Goal: Task Accomplishment & Management: Use online tool/utility

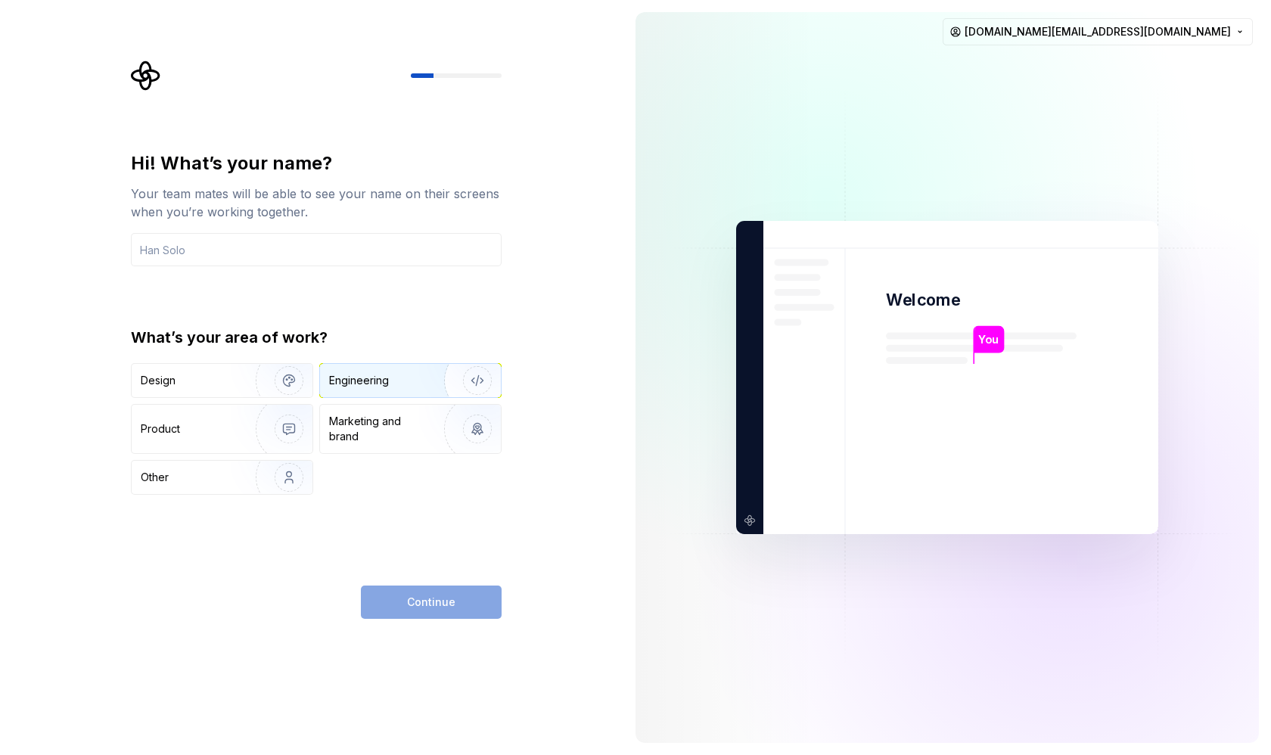
click at [344, 387] on div "Engineering" at bounding box center [359, 380] width 60 height 15
click at [410, 600] on div "Continue" at bounding box center [431, 601] width 141 height 33
click at [214, 375] on div "Design" at bounding box center [188, 380] width 95 height 15
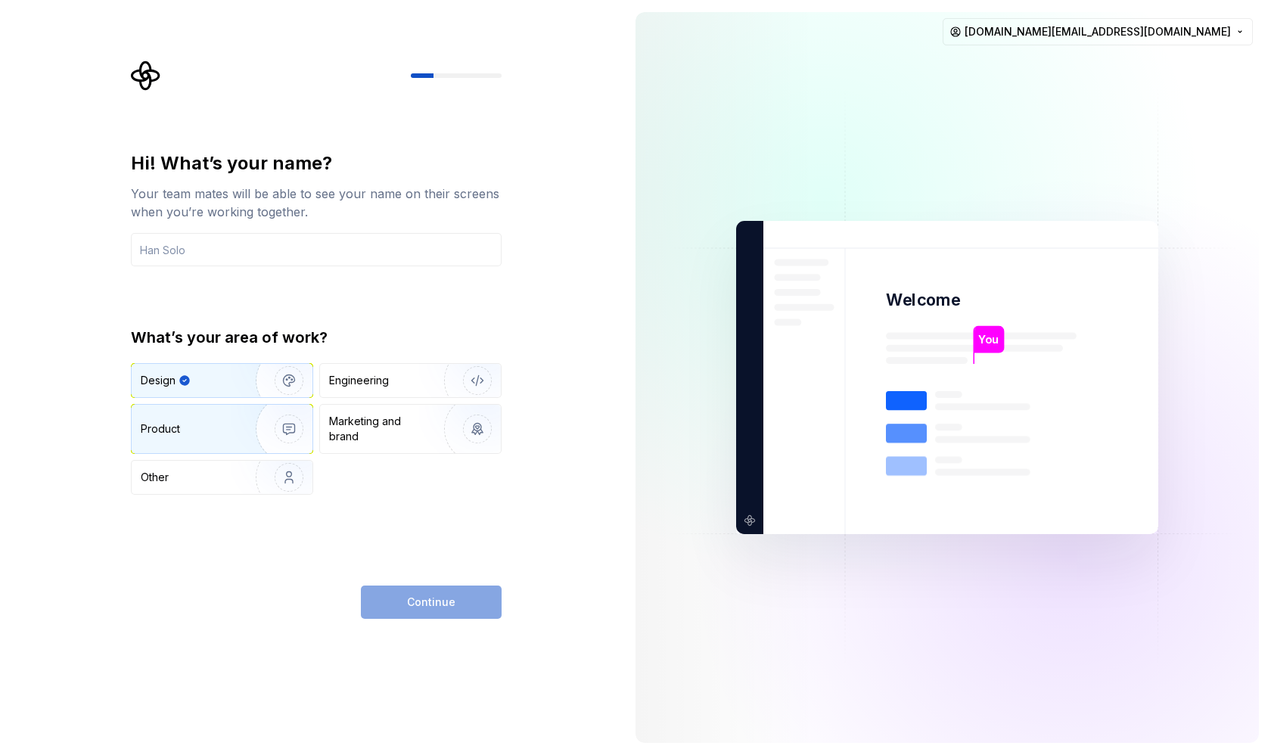
click at [218, 414] on div "Product" at bounding box center [222, 429] width 181 height 48
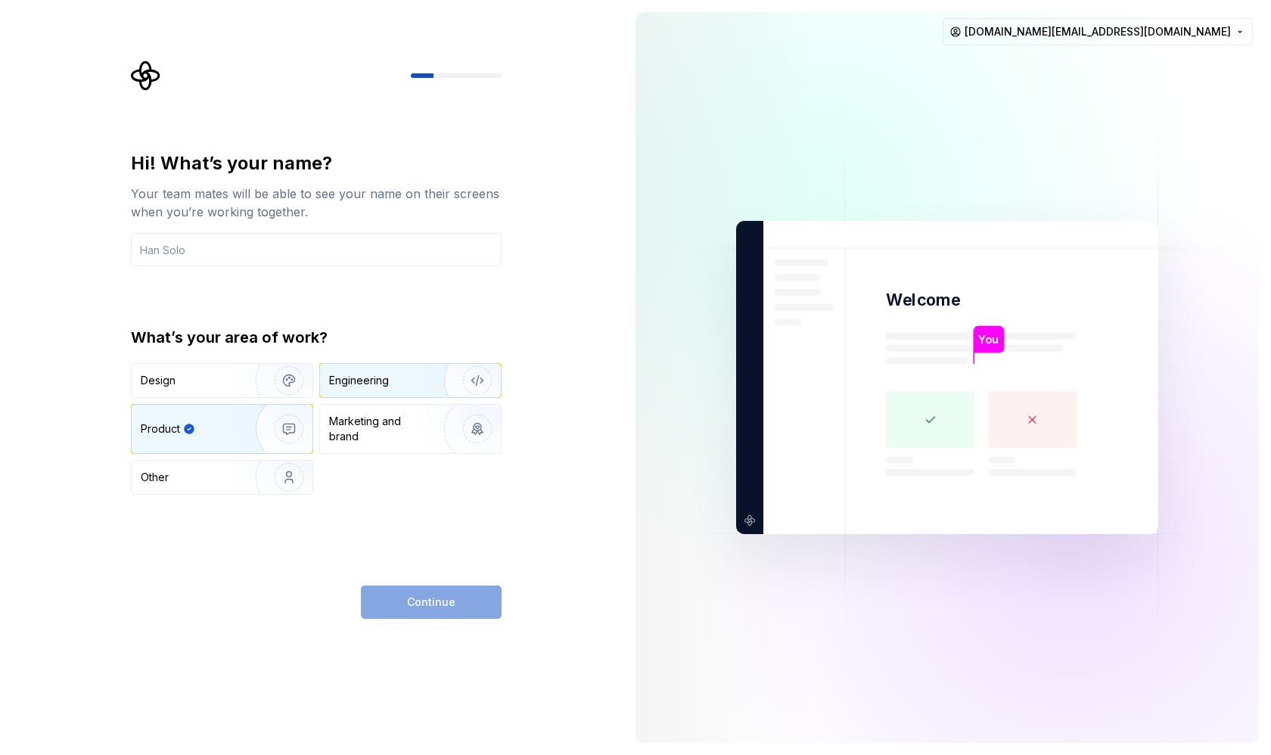
click at [352, 393] on div "Engineering" at bounding box center [410, 380] width 181 height 33
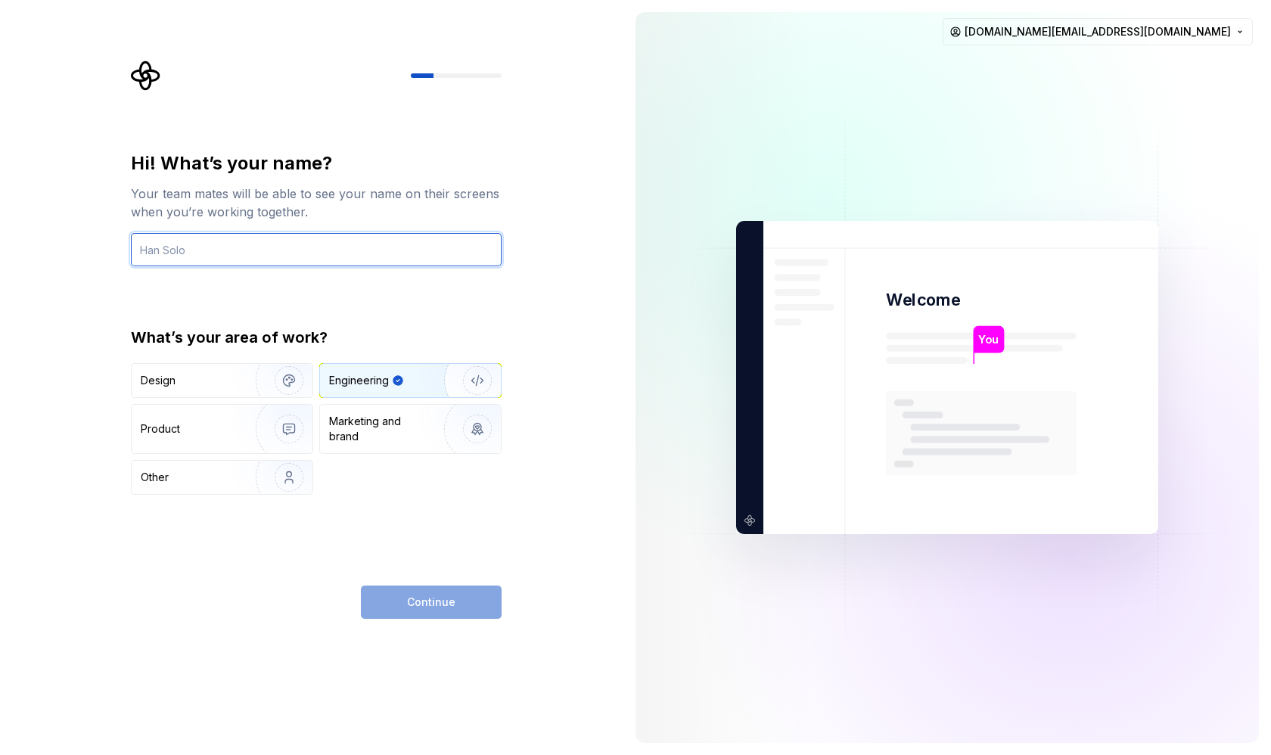
click at [359, 249] on input "text" at bounding box center [316, 249] width 371 height 33
type input "Moniem"
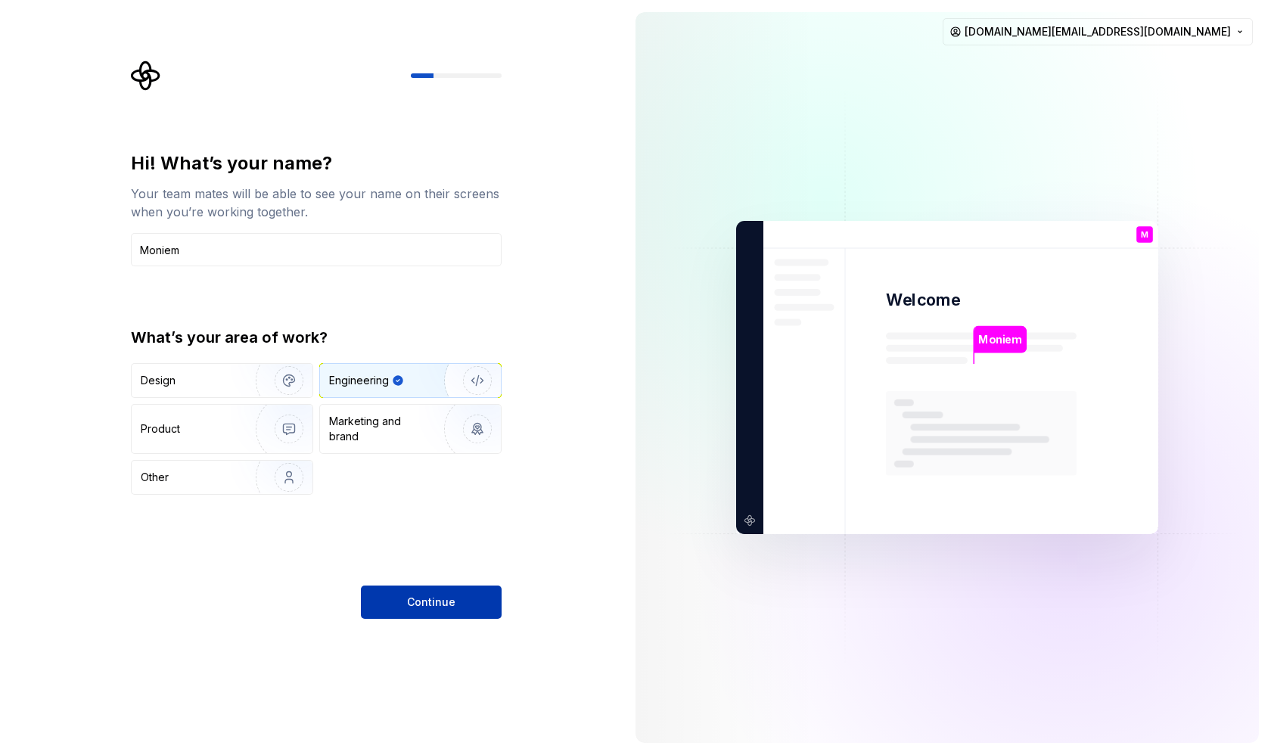
click at [442, 589] on button "Continue" at bounding box center [431, 601] width 141 height 33
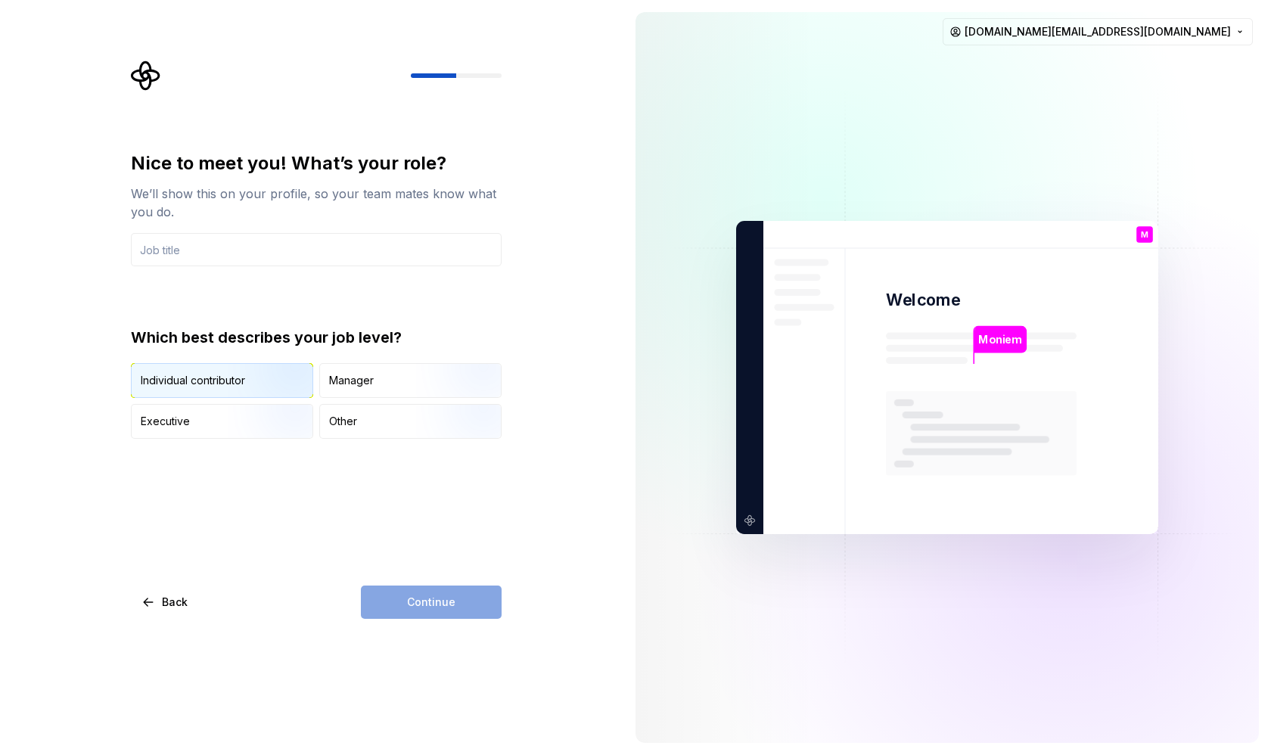
click at [267, 384] on img "button" at bounding box center [276, 399] width 97 height 101
click at [324, 250] on input "text" at bounding box center [316, 249] width 371 height 33
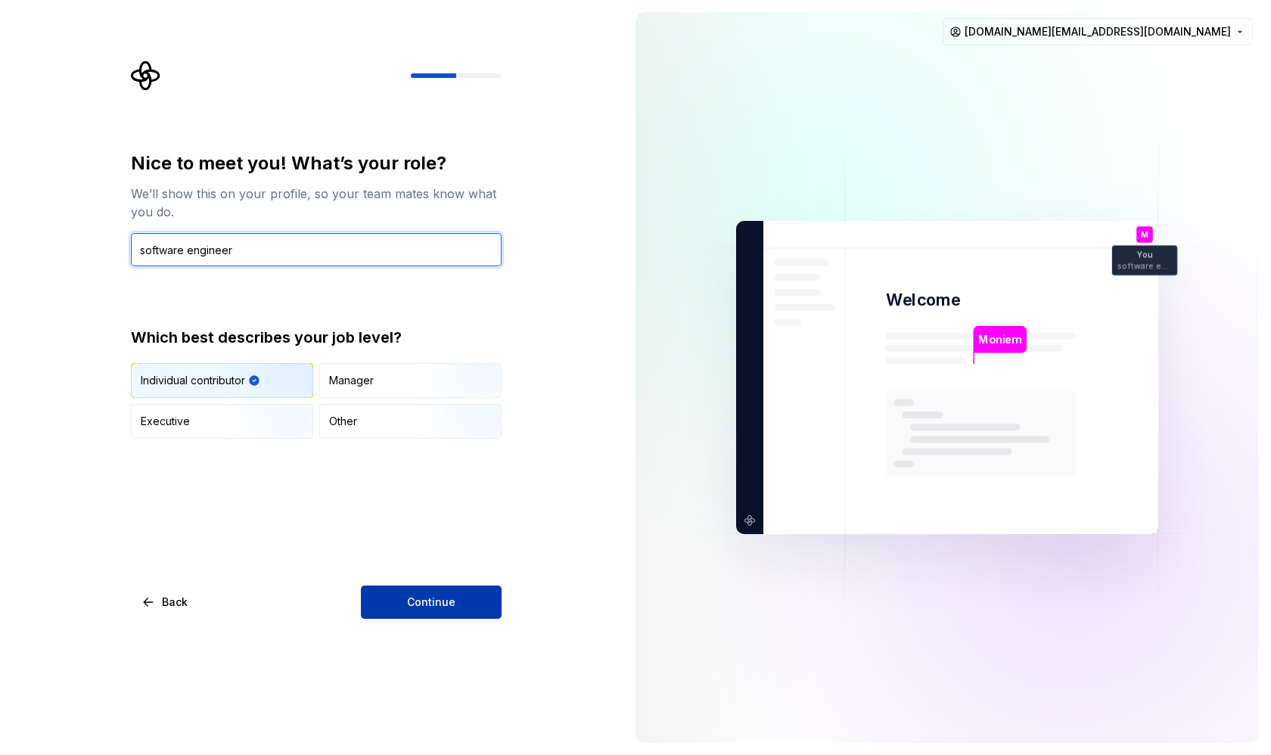
type input "software engineer"
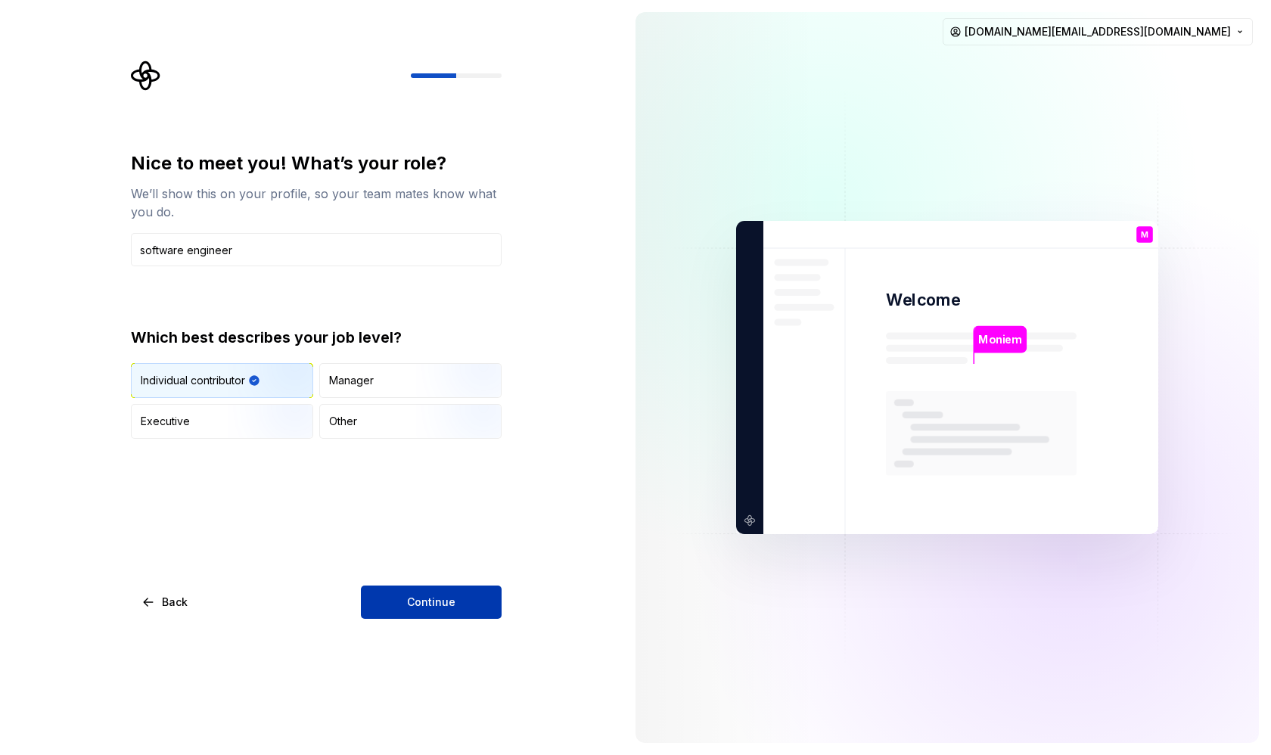
click at [430, 609] on span "Continue" at bounding box center [431, 601] width 48 height 15
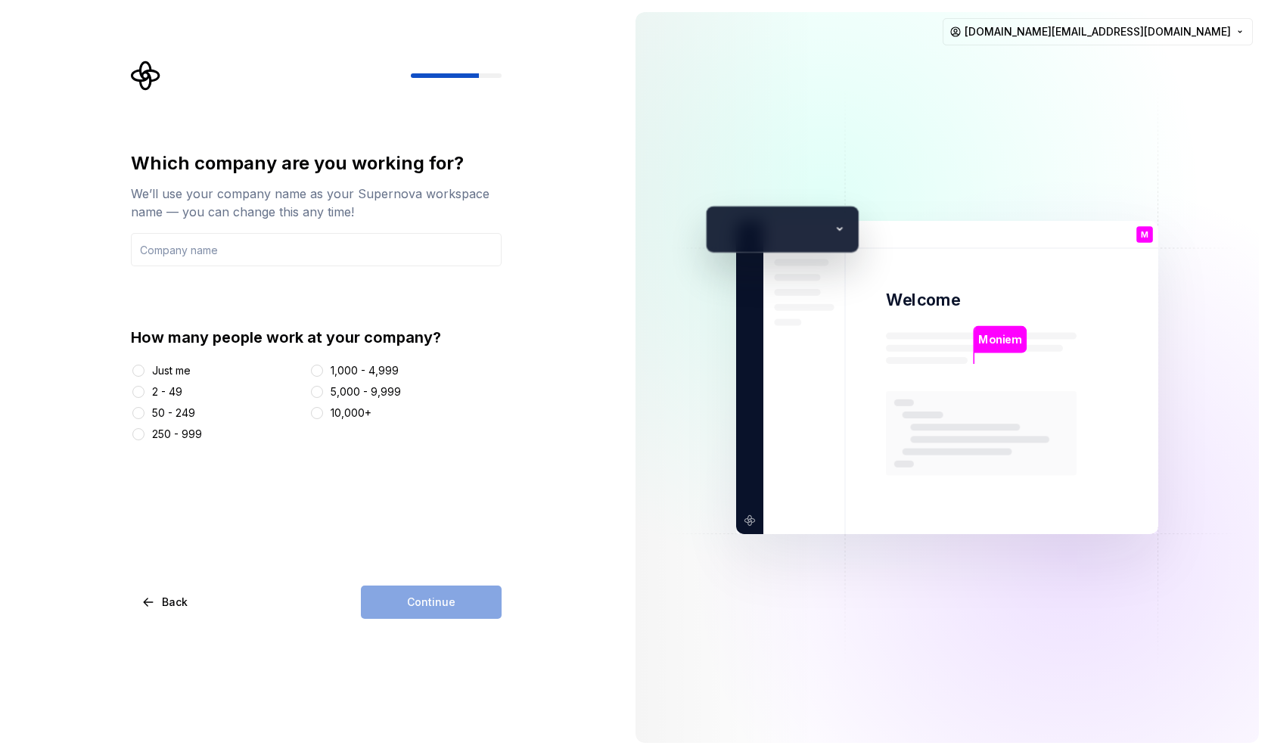
click at [147, 368] on div "Just me" at bounding box center [217, 370] width 172 height 15
click at [132, 367] on div at bounding box center [138, 370] width 15 height 15
click at [140, 369] on button "Just me" at bounding box center [138, 371] width 12 height 12
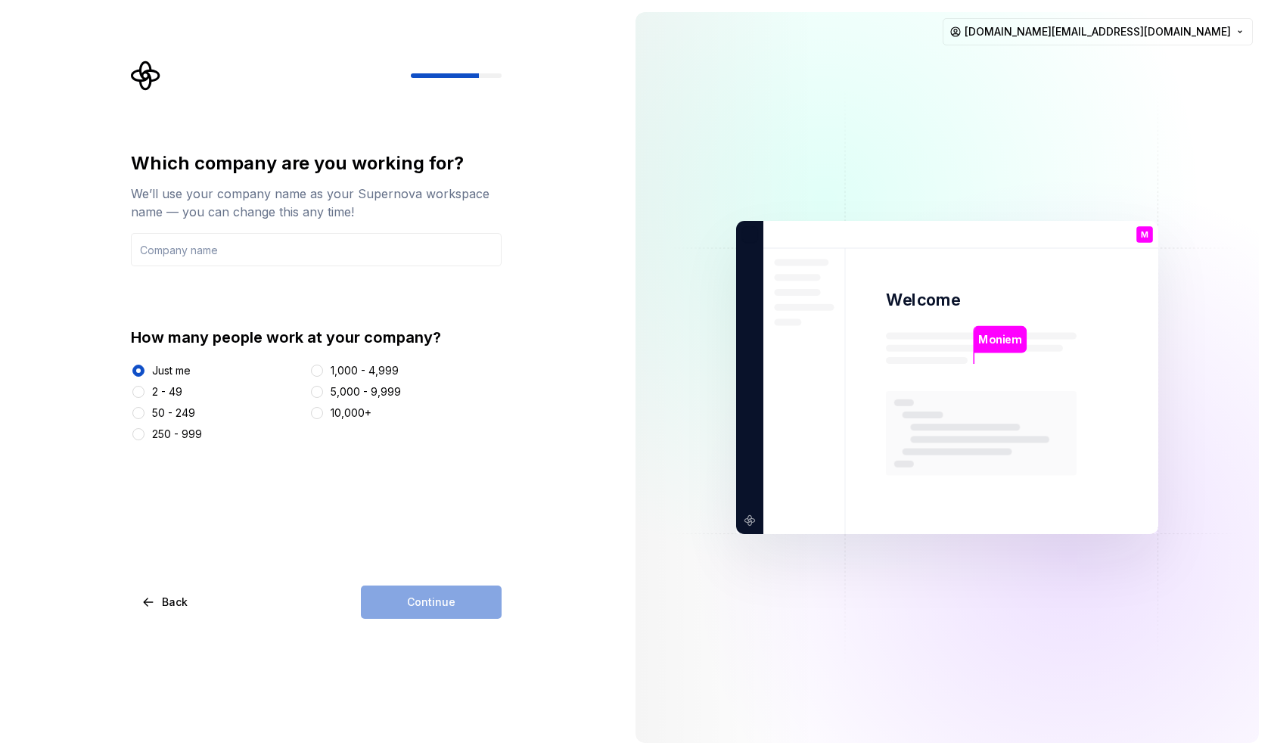
click at [384, 619] on div "Which company are you working for? We’ll use your company name as your Supernov…" at bounding box center [311, 377] width 623 height 755
click at [308, 244] on input "text" at bounding box center [316, 249] width 371 height 33
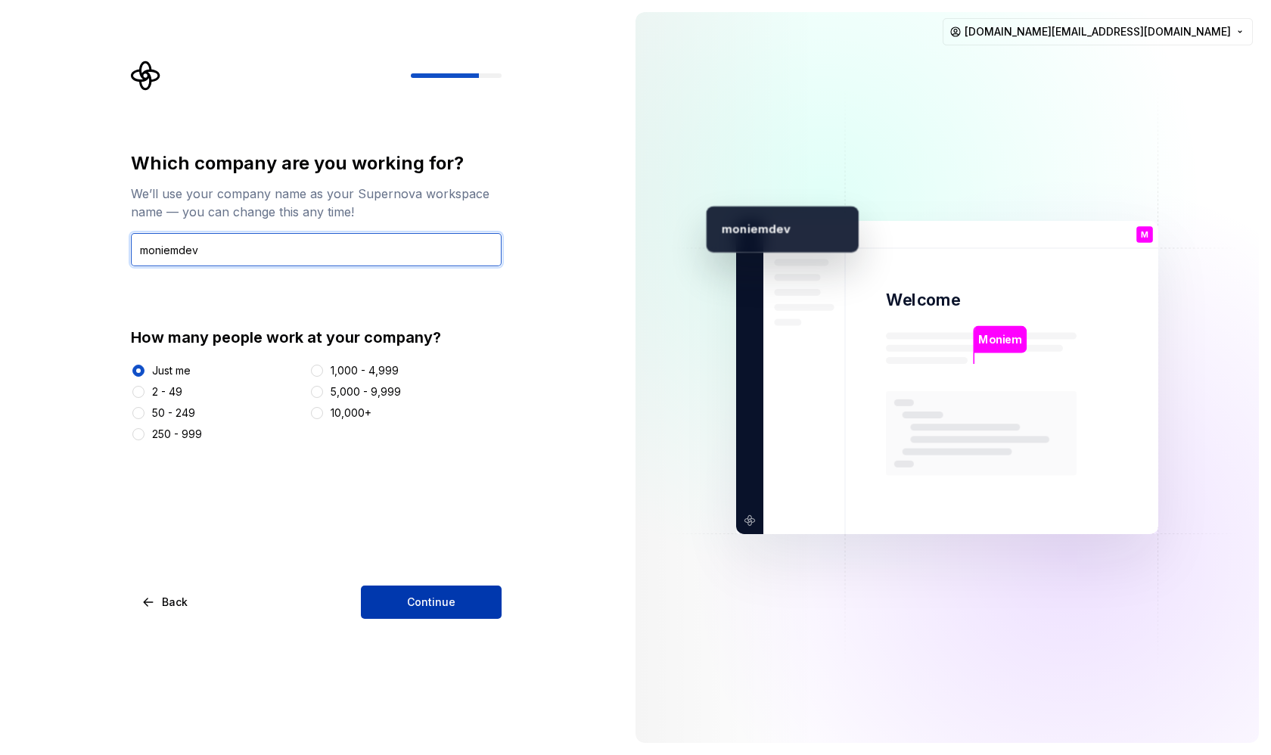
type input "moniemdev"
click at [427, 593] on button "Continue" at bounding box center [431, 601] width 141 height 33
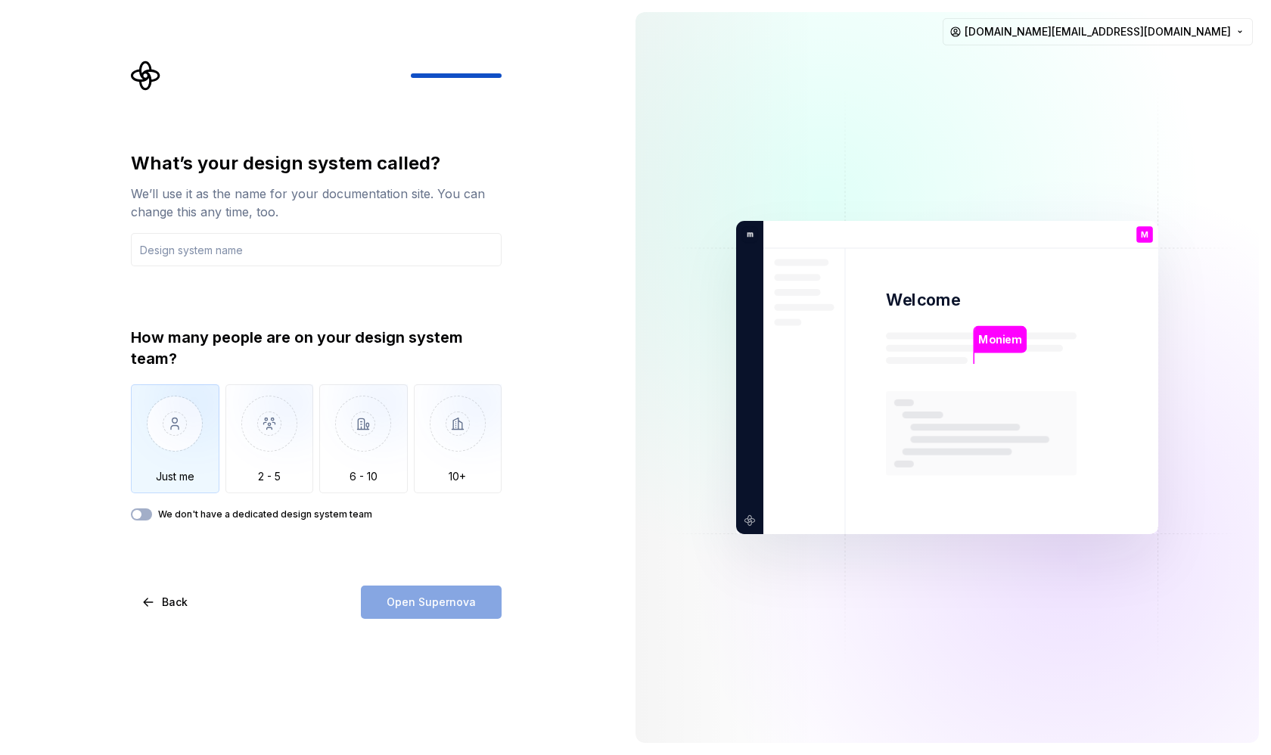
click at [199, 445] on img "button" at bounding box center [175, 434] width 88 height 101
click at [393, 591] on div "Open Supernova" at bounding box center [431, 601] width 141 height 33
click at [275, 240] on input "text" at bounding box center [316, 249] width 371 height 33
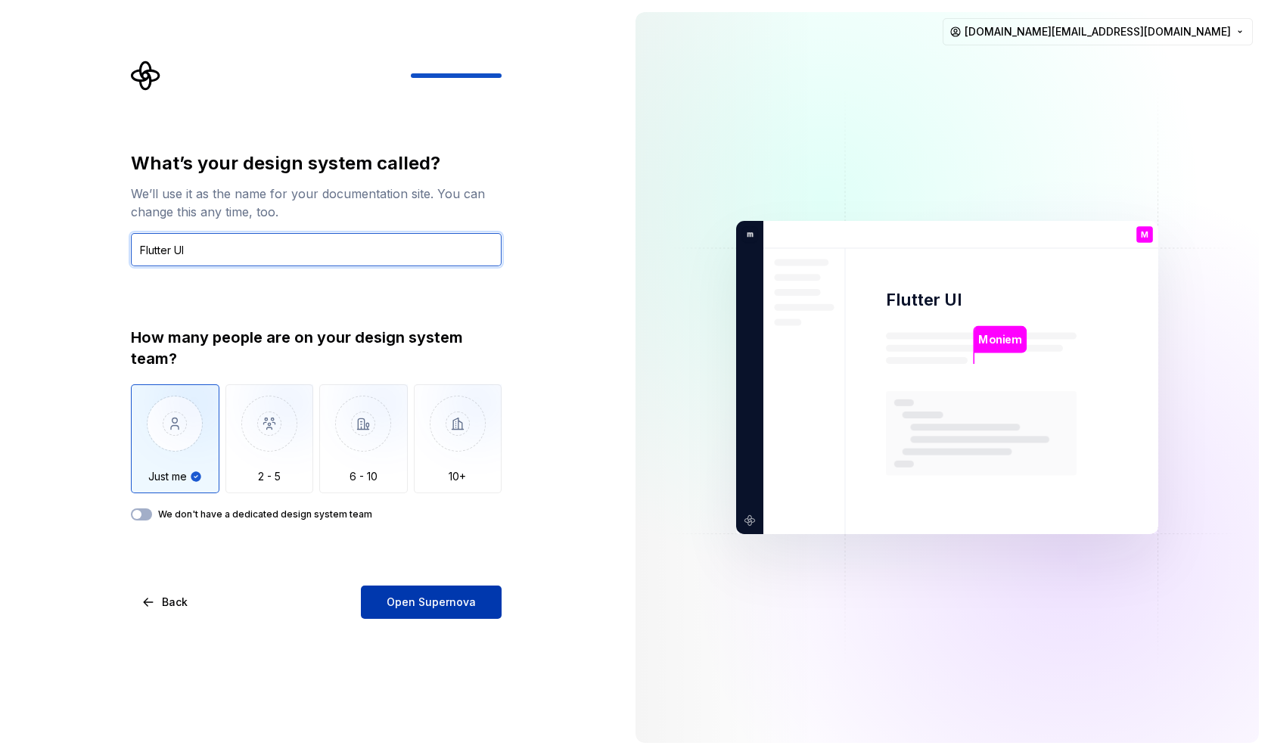
type input "Flutter UI"
click at [427, 595] on span "Open Supernova" at bounding box center [430, 601] width 89 height 15
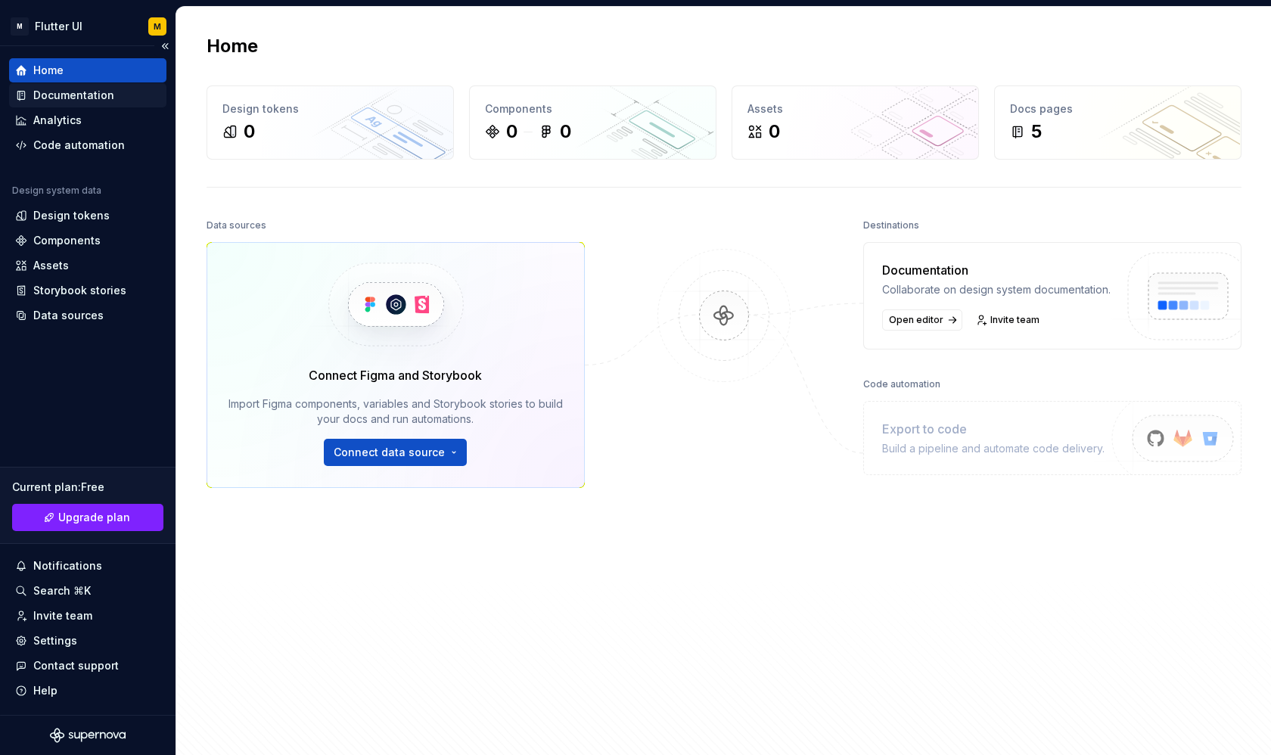
click at [85, 91] on div "Documentation" at bounding box center [73, 95] width 81 height 15
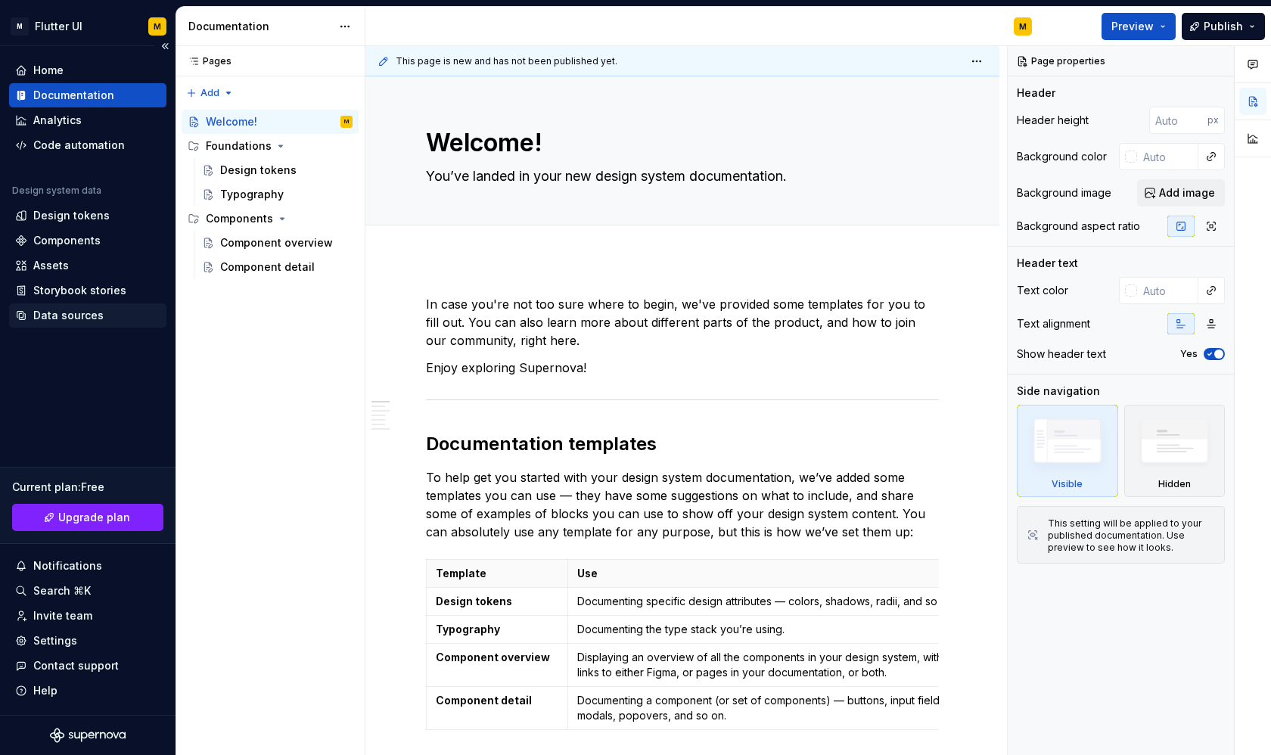
click at [82, 321] on div "Data sources" at bounding box center [68, 315] width 70 height 15
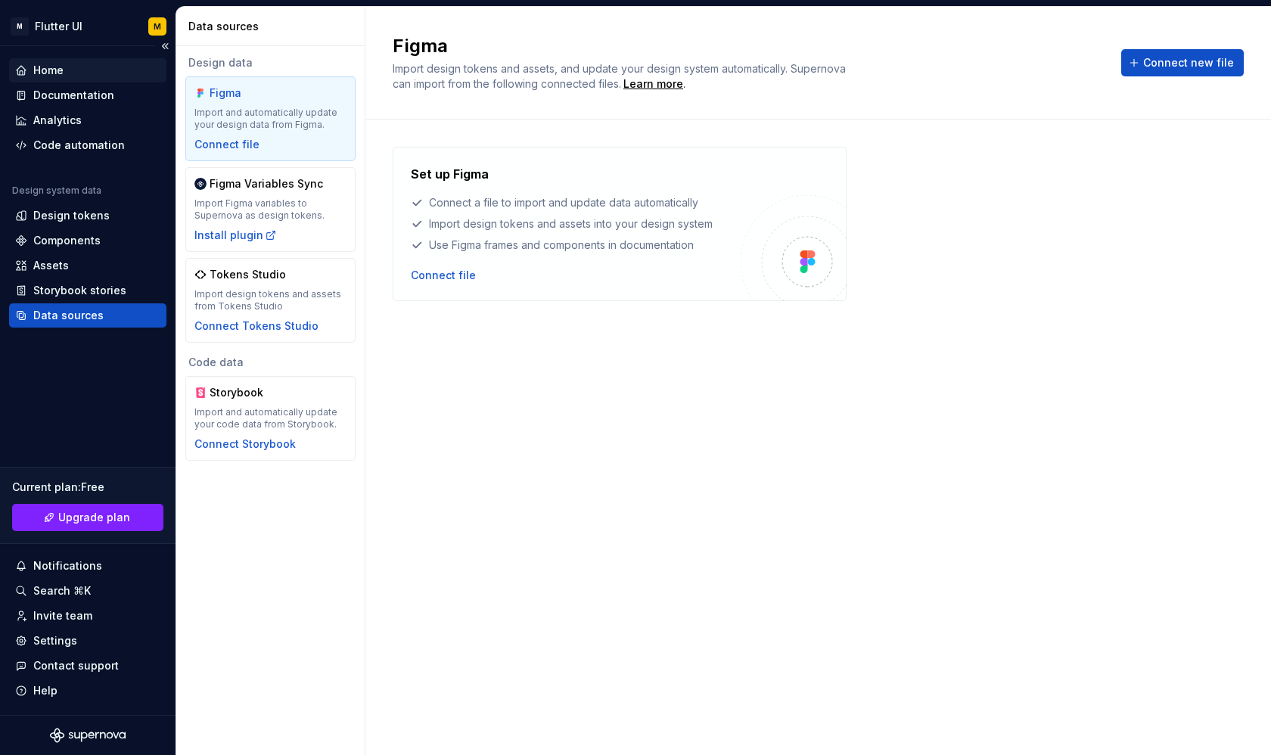
click at [71, 74] on div "Home" at bounding box center [87, 70] width 145 height 15
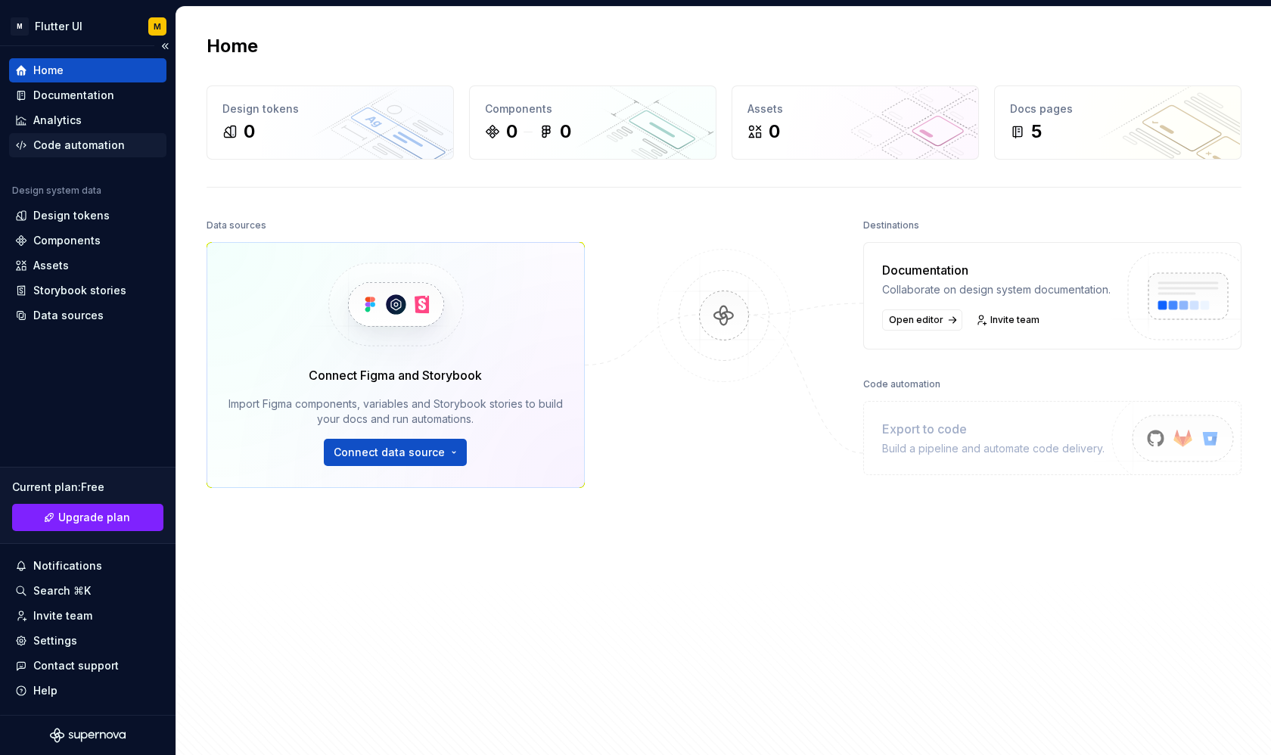
click at [99, 140] on div "Code automation" at bounding box center [79, 145] width 92 height 15
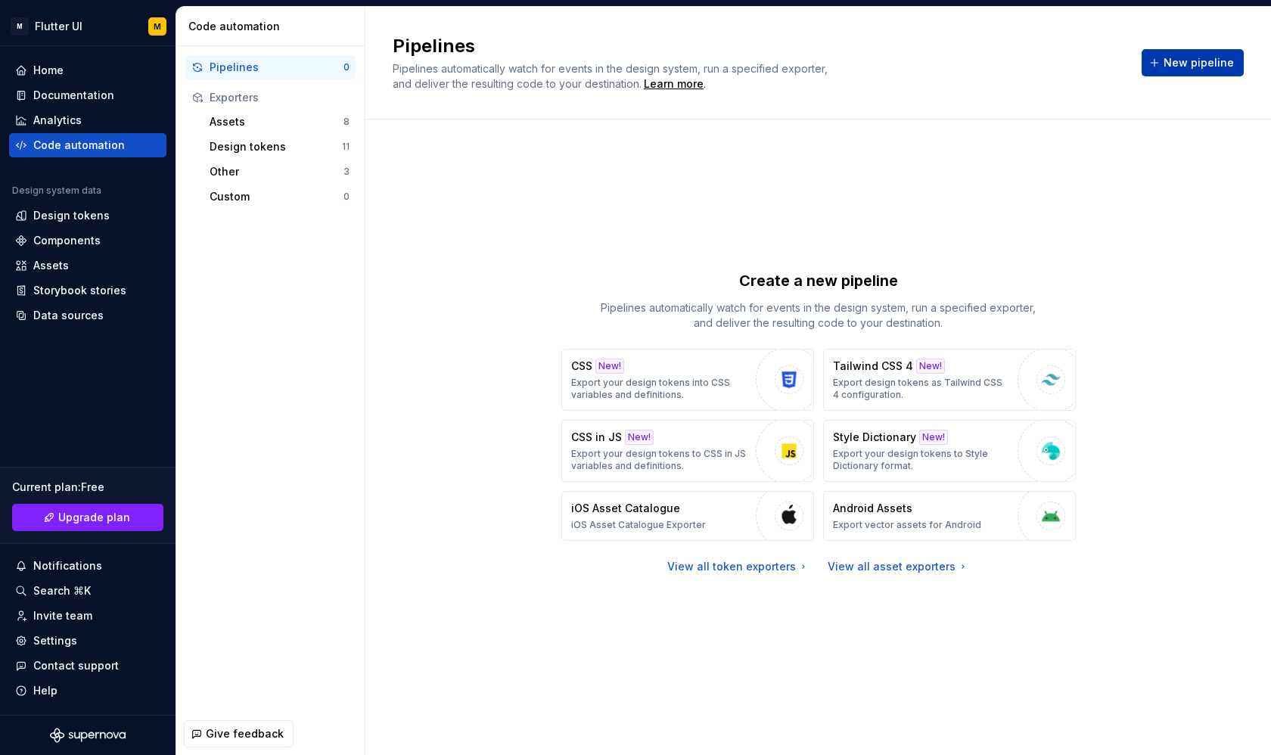
click at [1206, 61] on span "New pipeline" at bounding box center [1198, 62] width 70 height 15
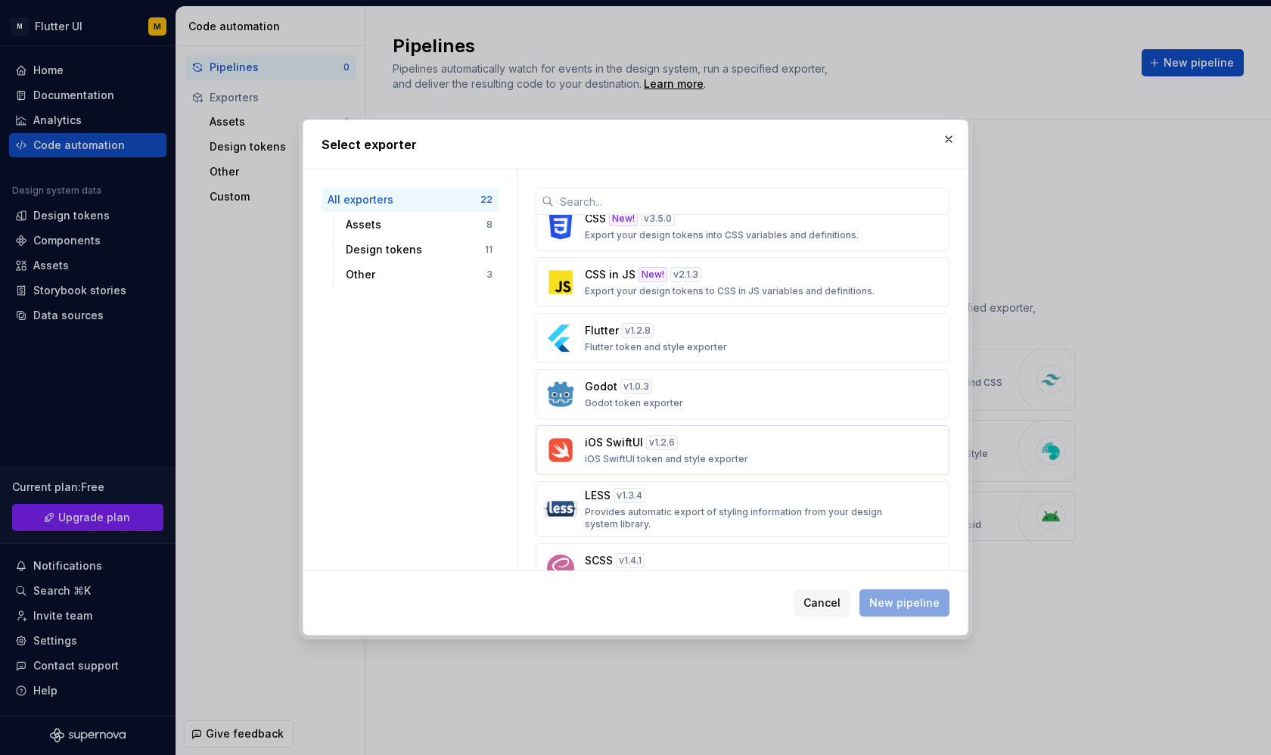
scroll to position [572, 0]
click at [746, 344] on div "Flutter v 1.2.8 Flutter token and style exporter" at bounding box center [738, 338] width 306 height 30
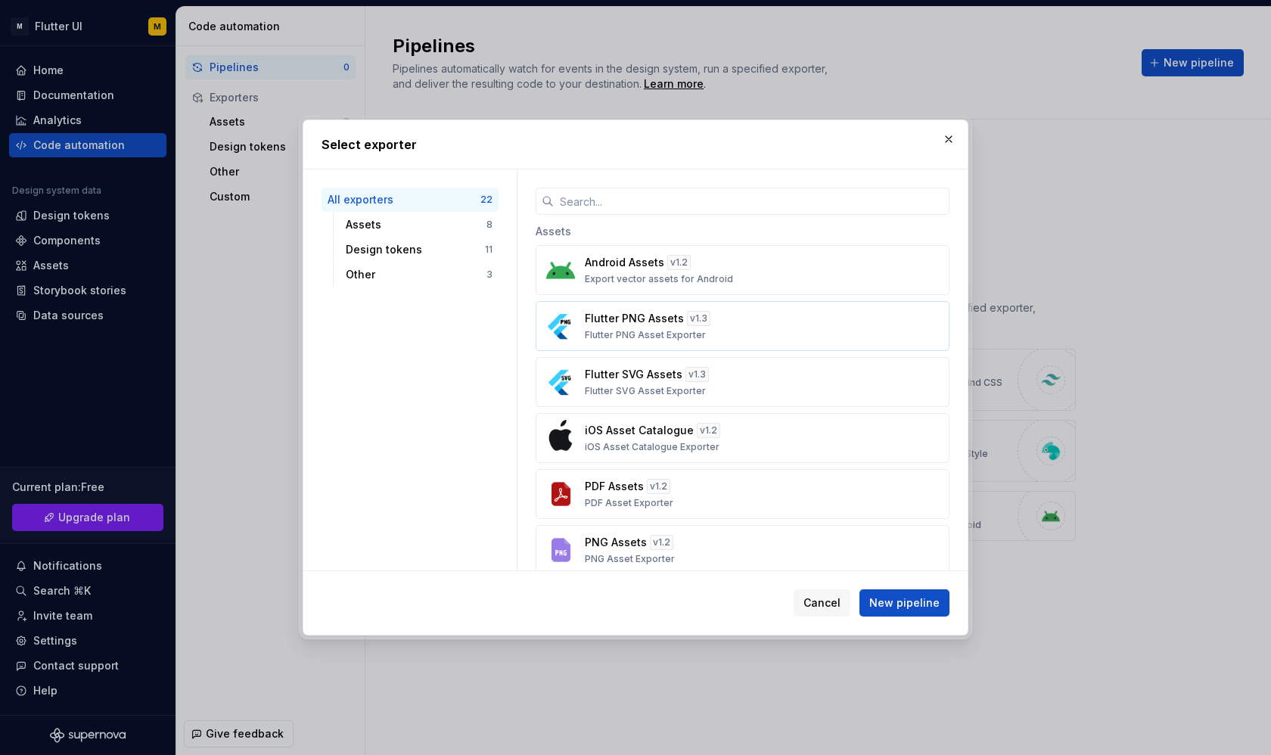
scroll to position [0, 0]
click at [750, 335] on div "Flutter PNG Assets v 1.3 Flutter PNG Asset Exporter" at bounding box center [738, 326] width 306 height 30
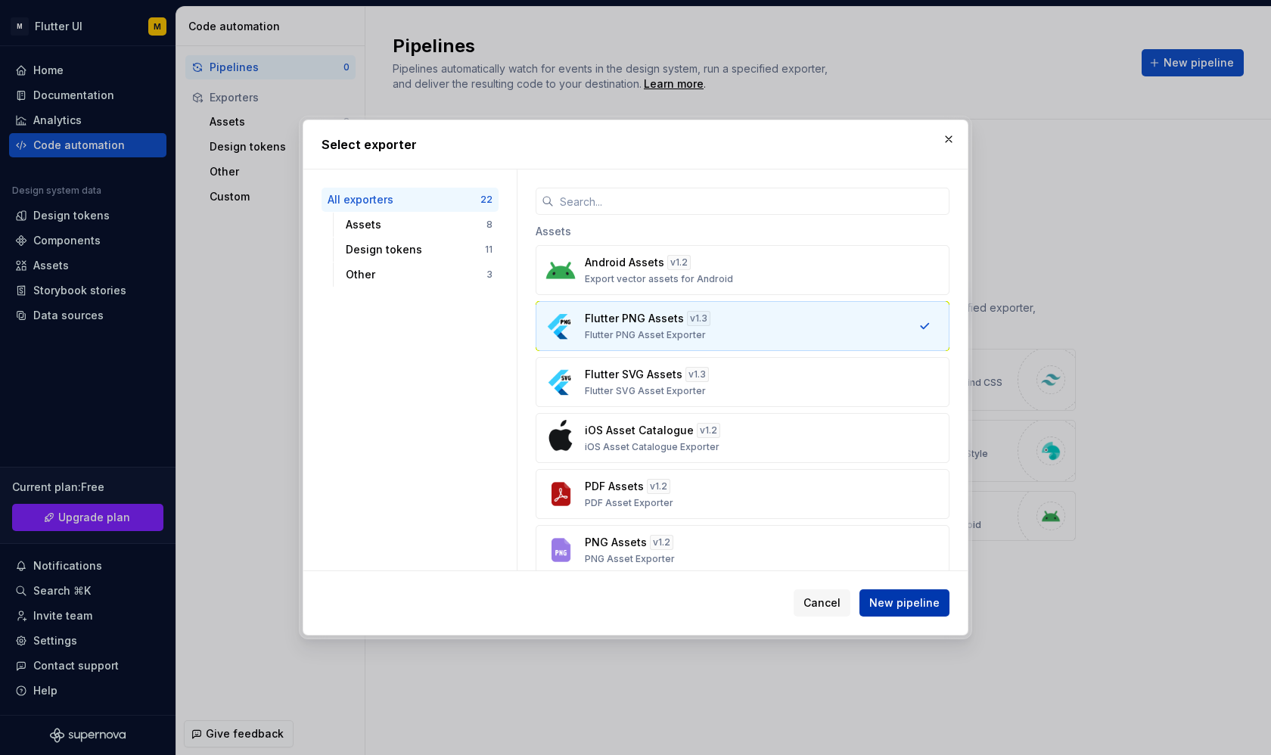
click at [889, 607] on span "New pipeline" at bounding box center [904, 602] width 70 height 15
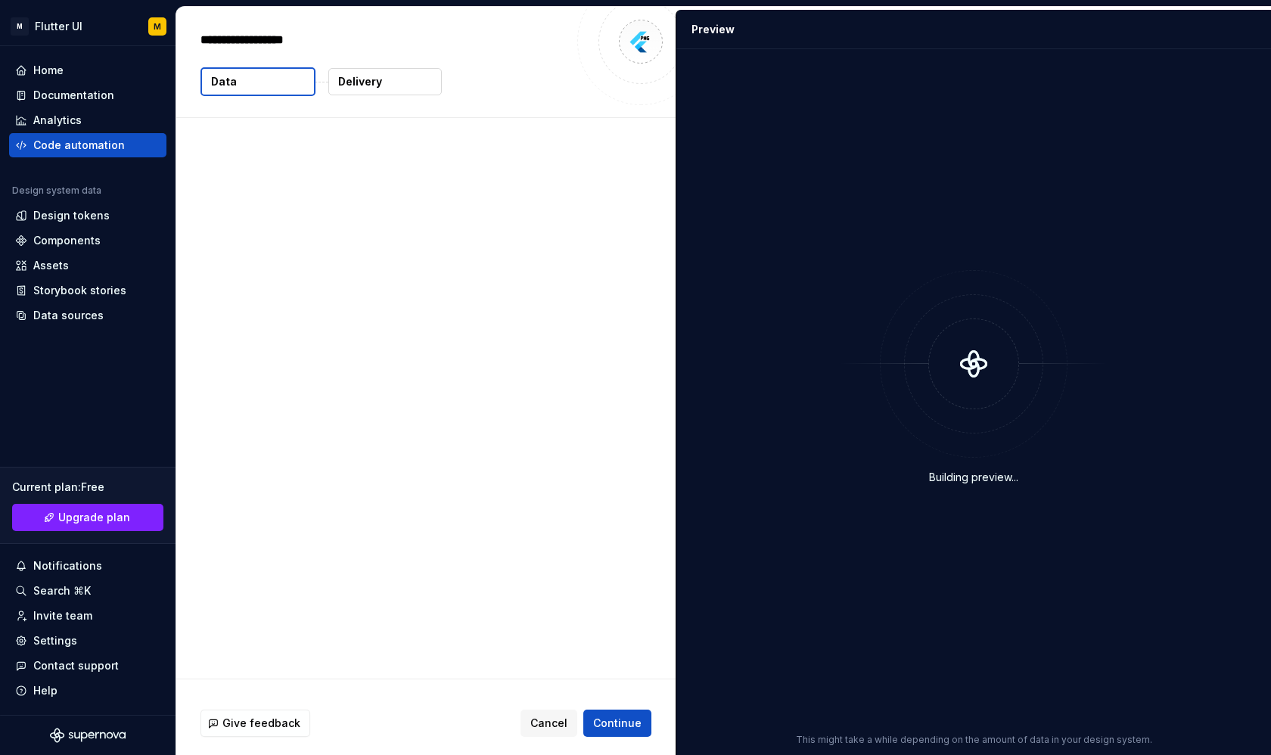
type textarea "*"
click at [899, 601] on div "Building preview..." at bounding box center [973, 377] width 576 height 638
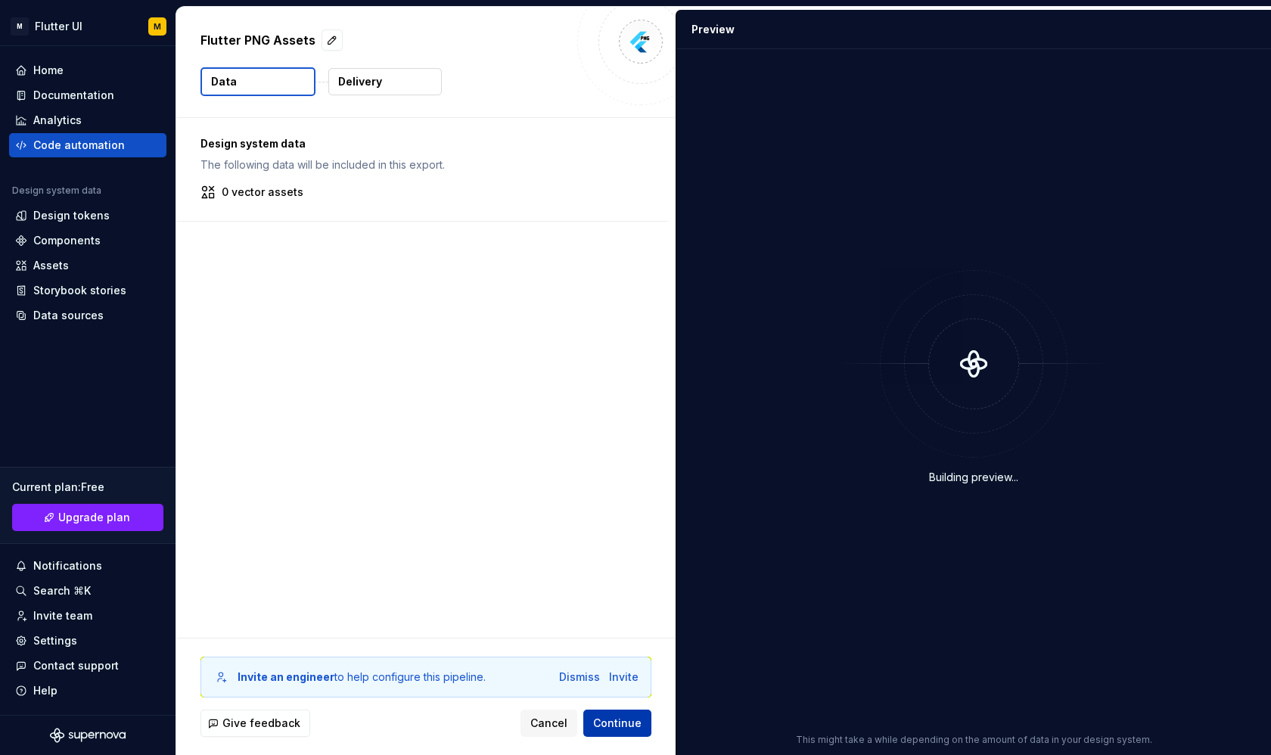
click at [619, 721] on span "Continue" at bounding box center [617, 722] width 48 height 15
